Goal: Information Seeking & Learning: Learn about a topic

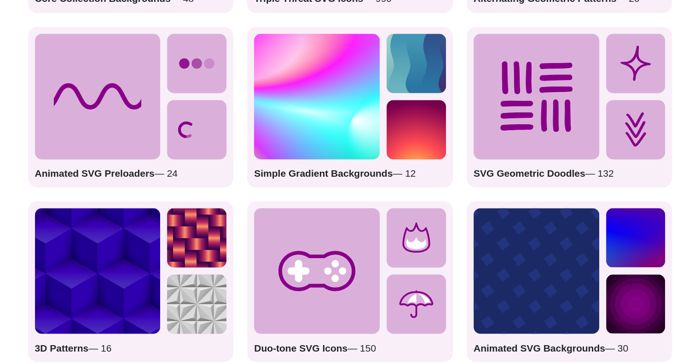
scroll to position [1381, 0]
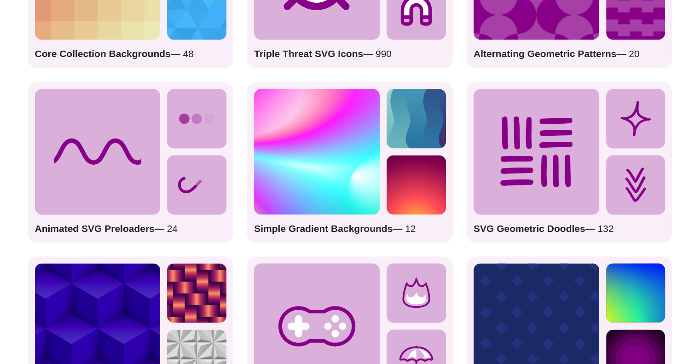
click at [109, 229] on strong "Animated SVG Preloaders" at bounding box center [95, 228] width 120 height 11
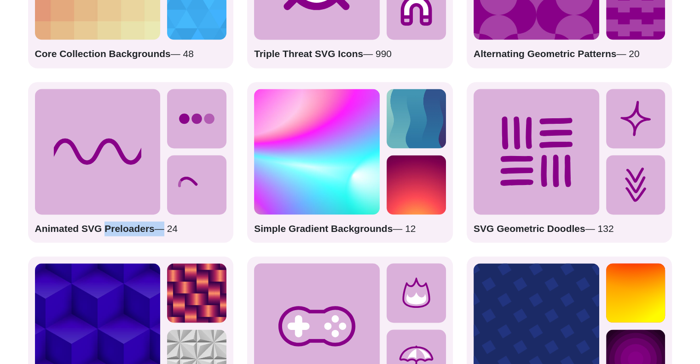
click at [109, 229] on strong "Animated SVG Preloaders" at bounding box center [95, 228] width 120 height 11
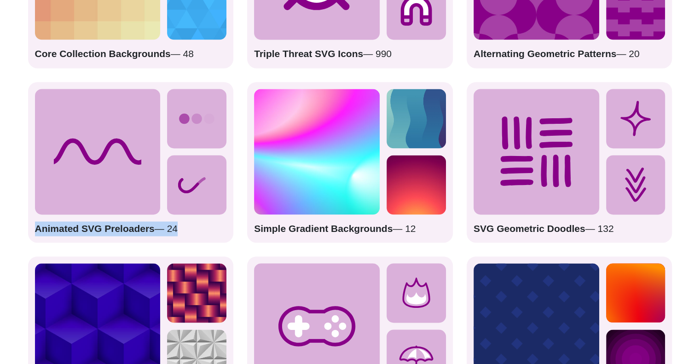
click at [109, 229] on strong "Animated SVG Preloaders" at bounding box center [95, 228] width 120 height 11
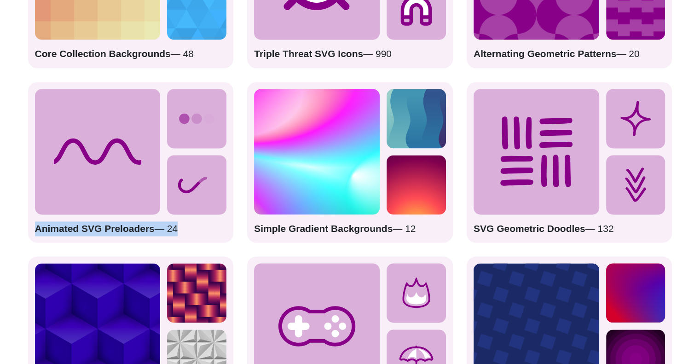
click at [141, 227] on strong "Animated SVG Preloaders" at bounding box center [95, 228] width 120 height 11
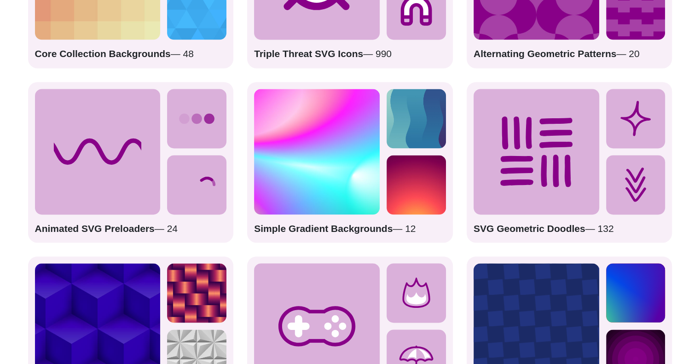
click at [91, 173] on icon at bounding box center [98, 152] width 126 height 126
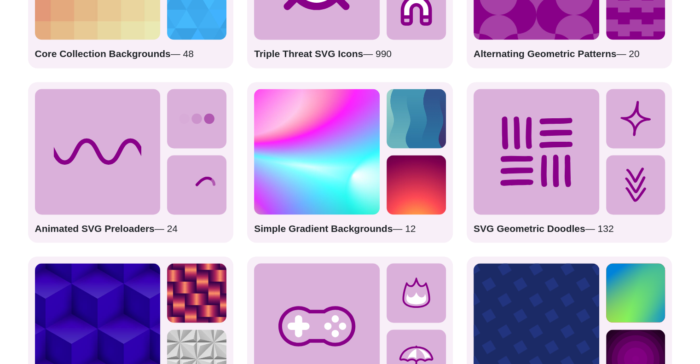
click at [274, 173] on img at bounding box center [317, 152] width 126 height 126
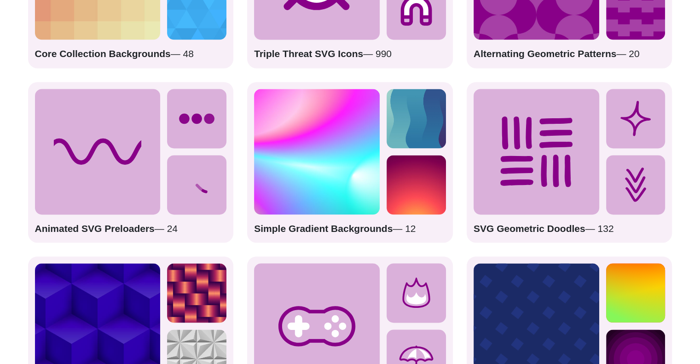
click at [508, 230] on strong "SVG Geometric Doodles" at bounding box center [530, 228] width 112 height 11
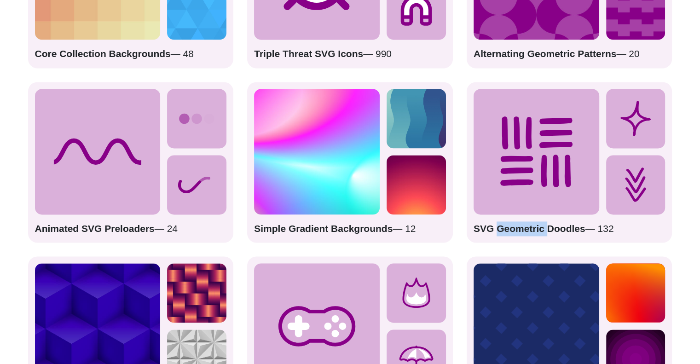
click at [508, 230] on strong "SVG Geometric Doodles" at bounding box center [530, 228] width 112 height 11
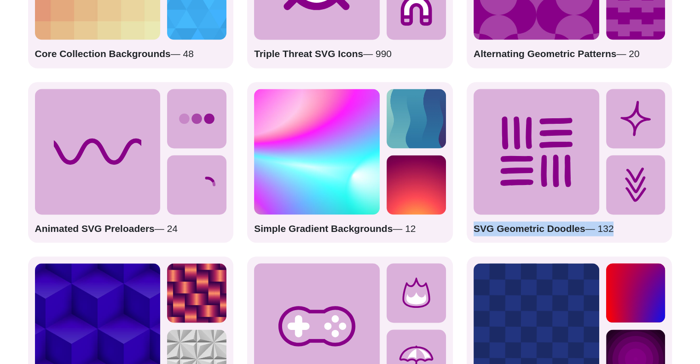
click at [508, 230] on strong "SVG Geometric Doodles" at bounding box center [530, 228] width 112 height 11
